Goal: Information Seeking & Learning: Find specific fact

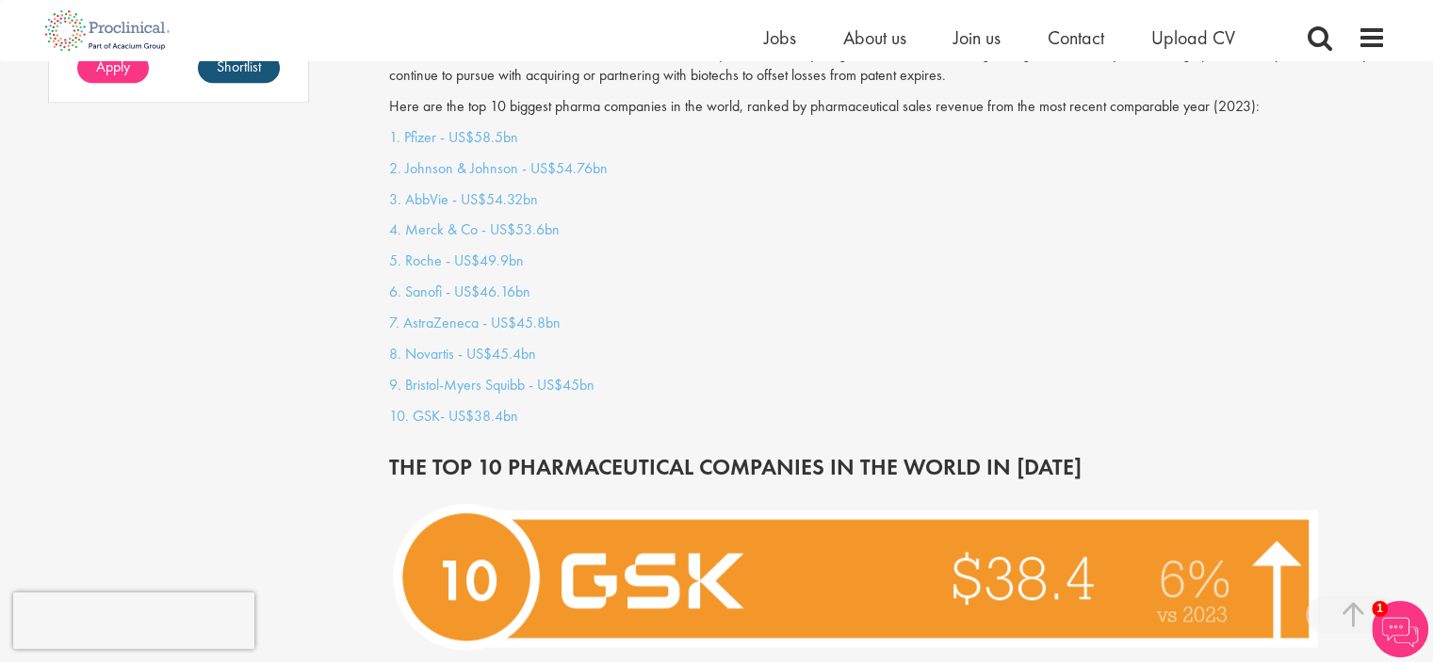
scroll to position [1600, 0]
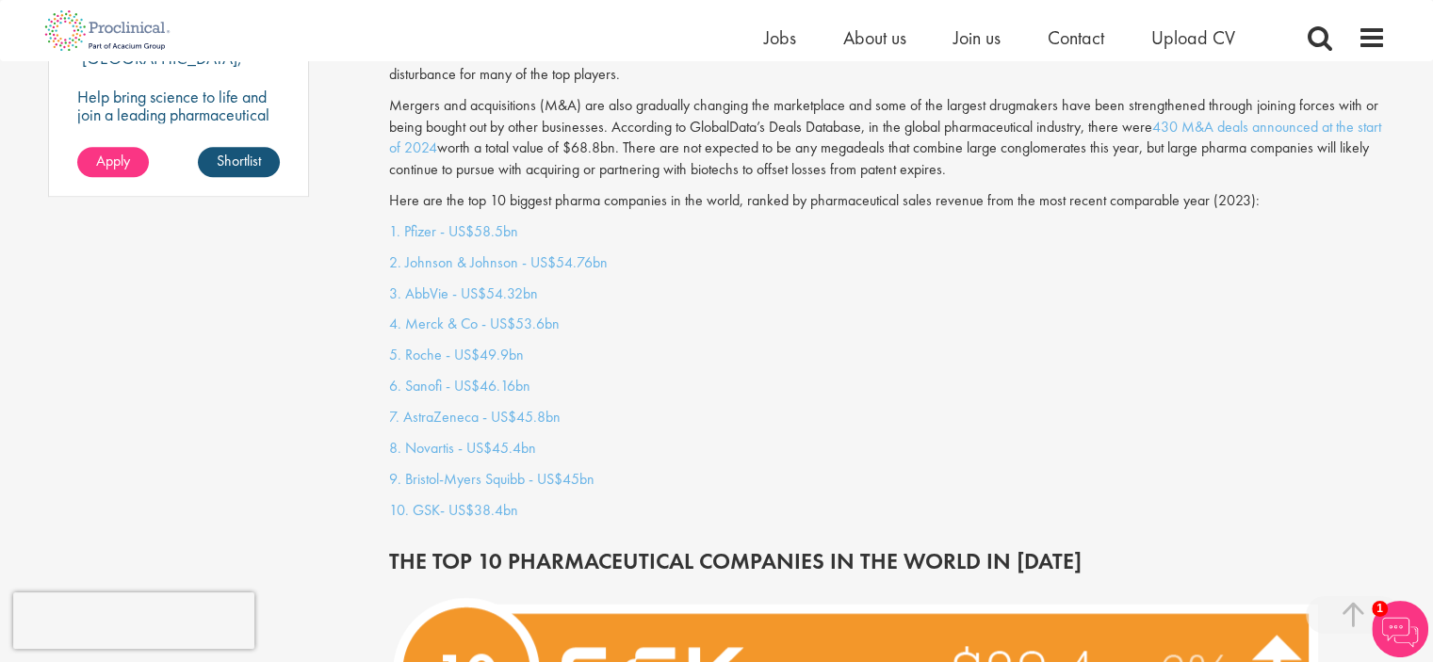
drag, startPoint x: 355, startPoint y: 202, endPoint x: 402, endPoint y: 257, distance: 72.8
click at [911, 284] on p "3. AbbVie - US$54.32bn" at bounding box center [887, 295] width 997 height 22
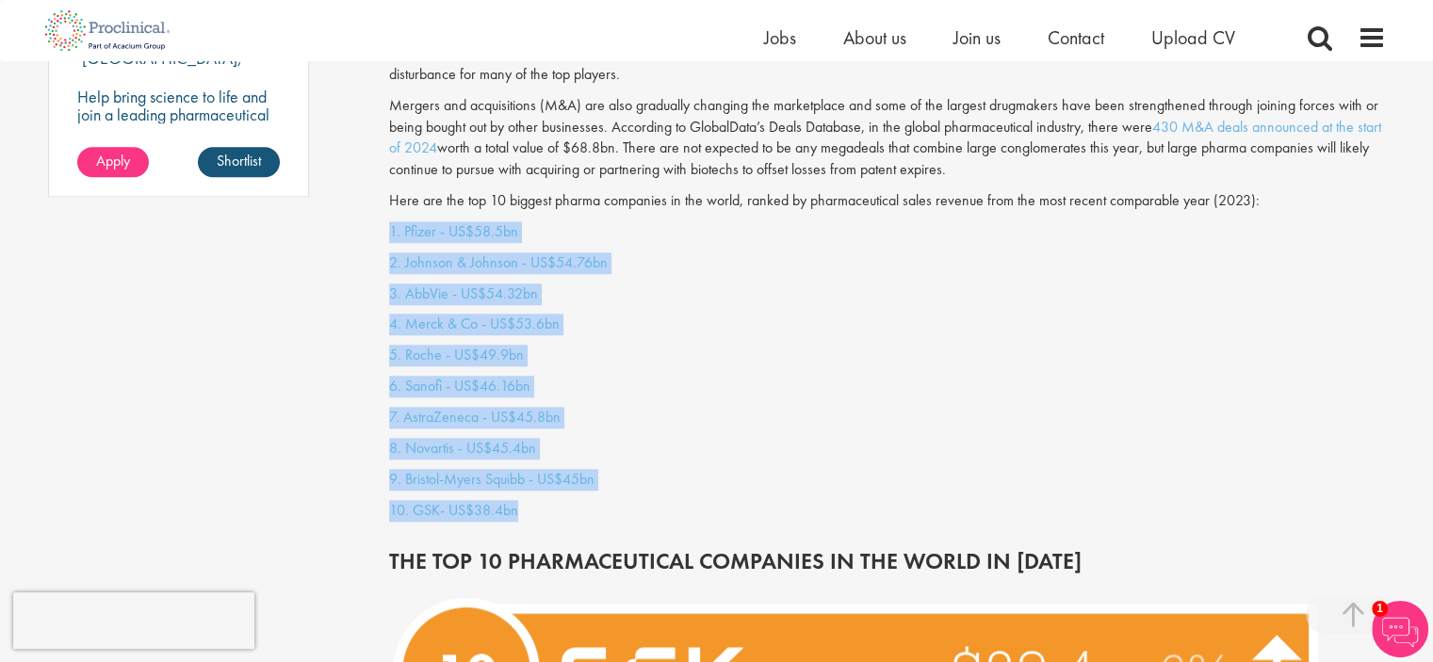
drag, startPoint x: 363, startPoint y: 214, endPoint x: 550, endPoint y: 478, distance: 324.3
copy div "1. Pfizer - US$58.5bn 2. Johnson & Johnson - US$54.76bn 3. AbbVie - US$54.32bn …"
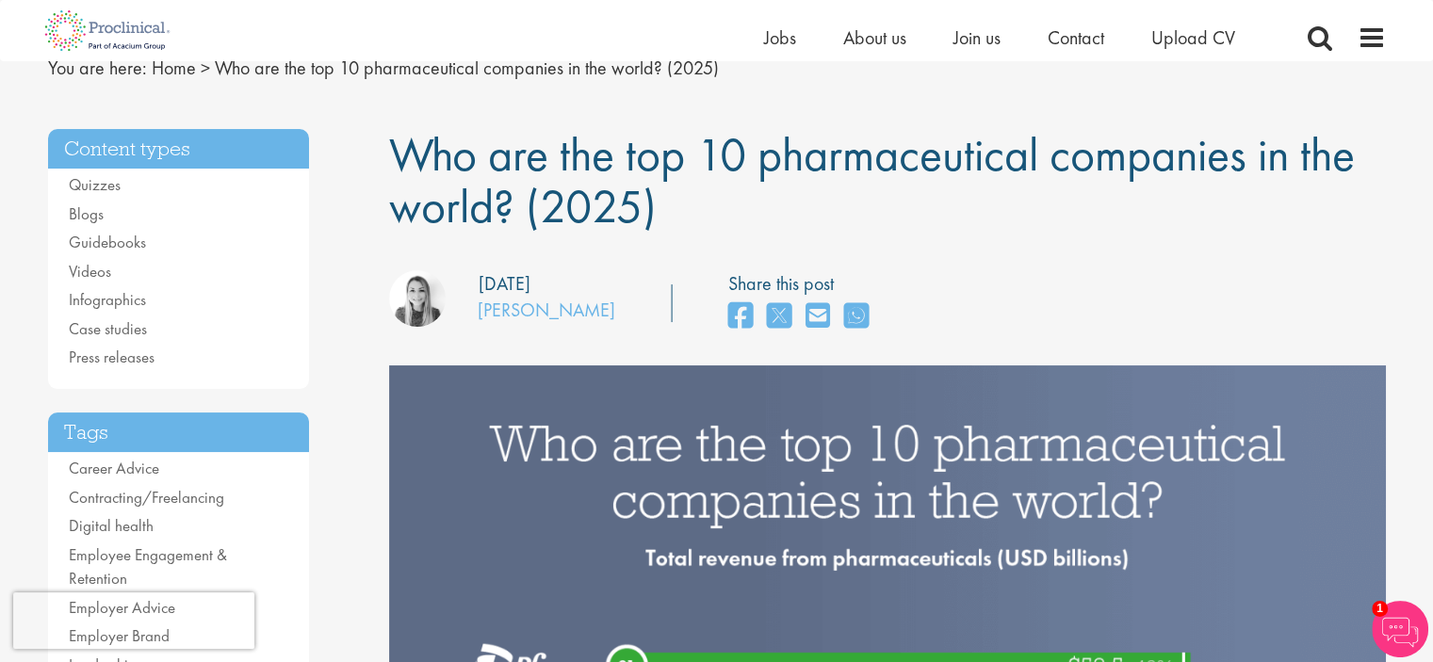
scroll to position [0, 0]
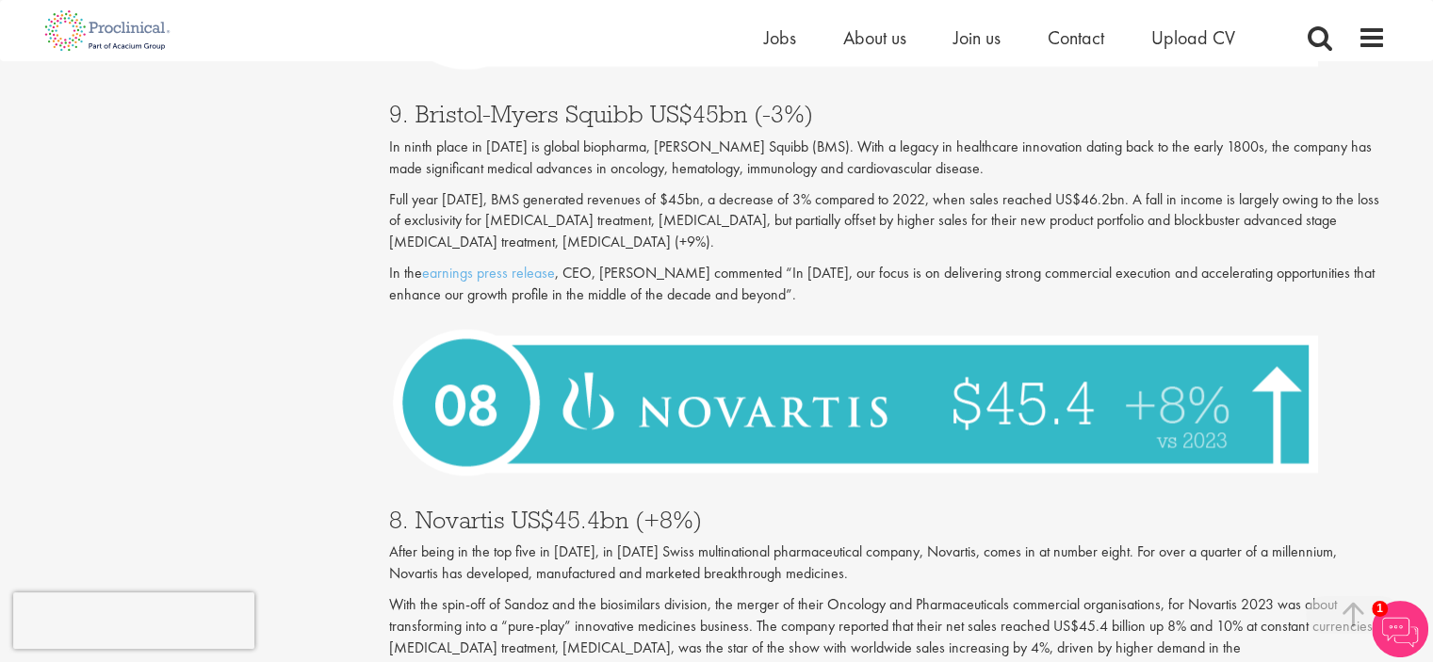
scroll to position [2826, 0]
